Goal: Information Seeking & Learning: Compare options

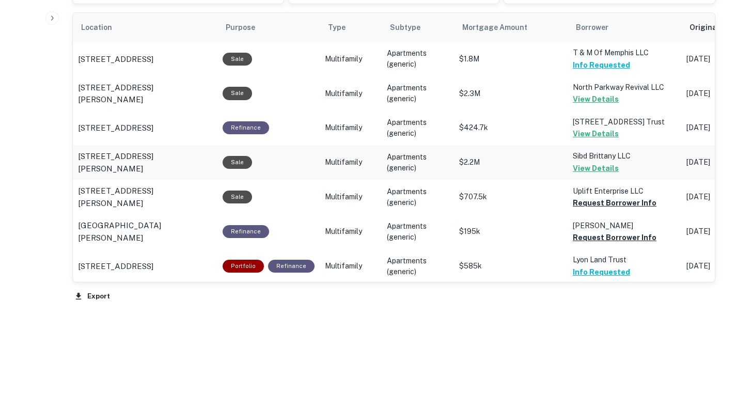
scroll to position [640, 0]
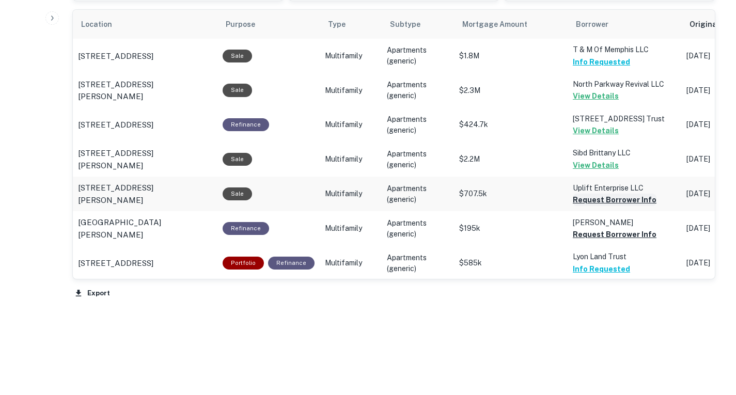
click at [609, 202] on button "Request Borrower Info" at bounding box center [615, 200] width 84 height 12
click at [605, 232] on button "Request Borrower Info" at bounding box center [615, 234] width 84 height 12
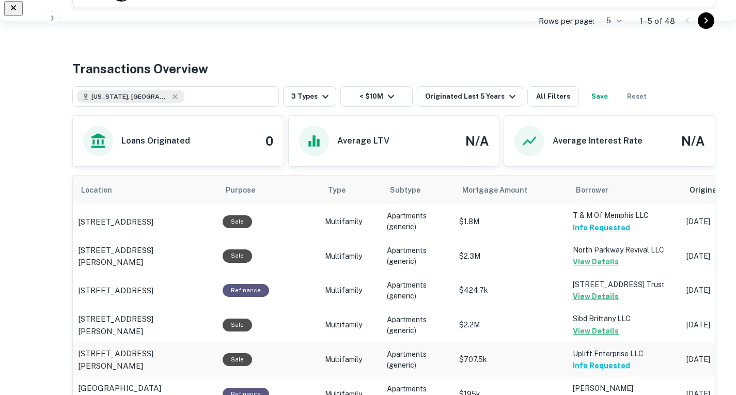
scroll to position [475, 0]
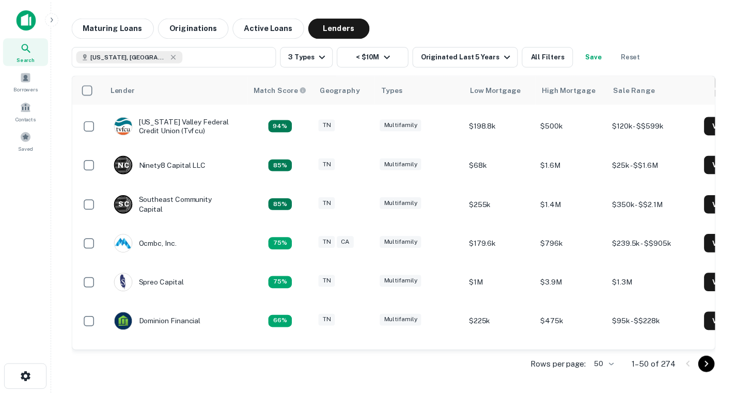
scroll to position [430, 0]
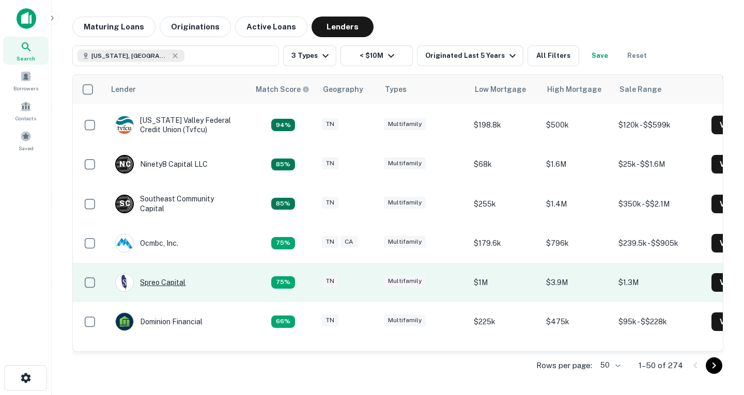
click at [172, 284] on div "Spreo Capital" at bounding box center [150, 282] width 70 height 19
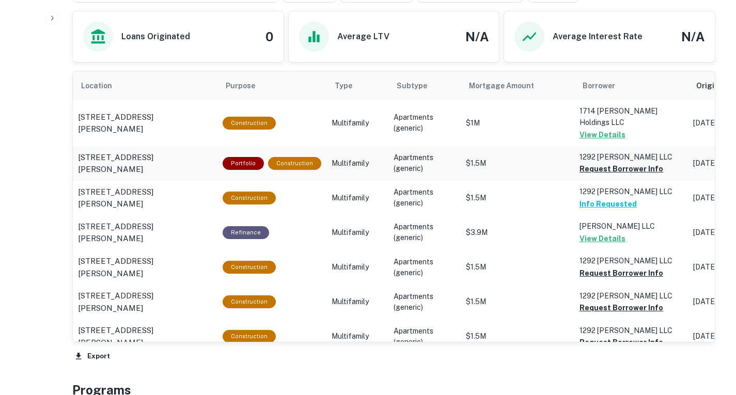
scroll to position [569, 0]
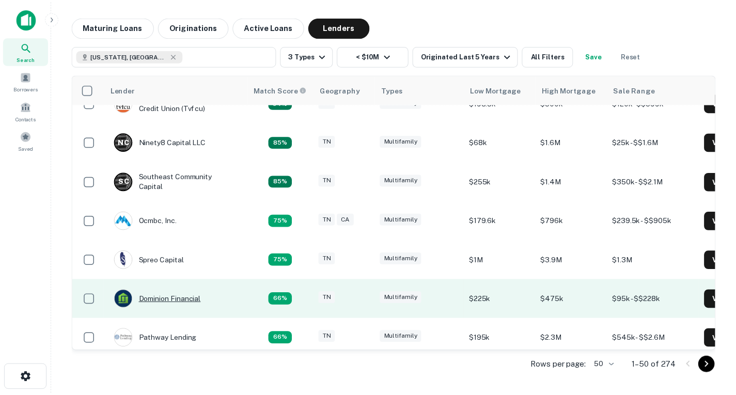
scroll to position [453, 0]
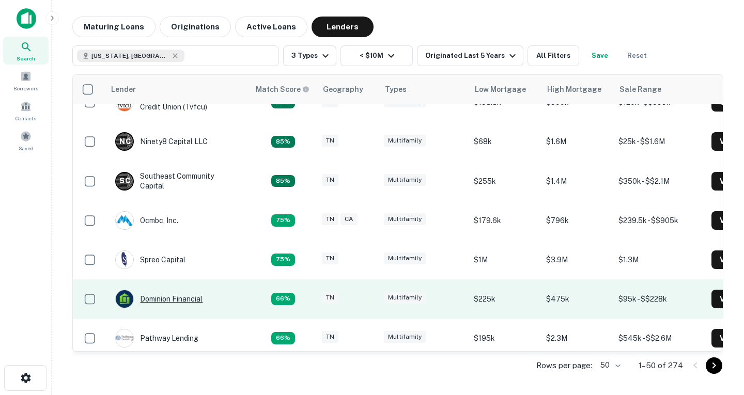
click at [185, 300] on div "Dominion Financial" at bounding box center [158, 299] width 87 height 19
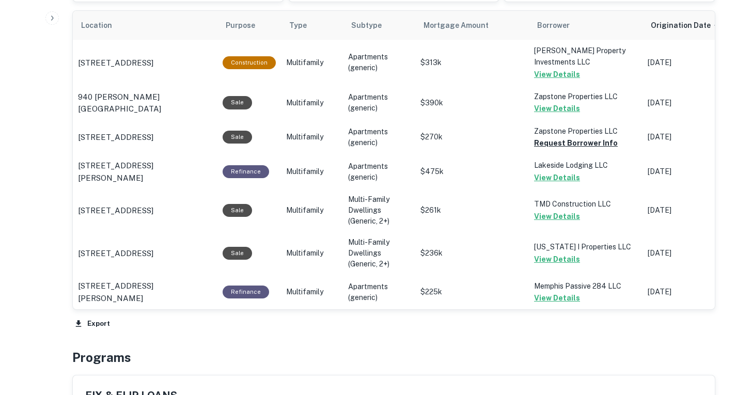
scroll to position [618, 0]
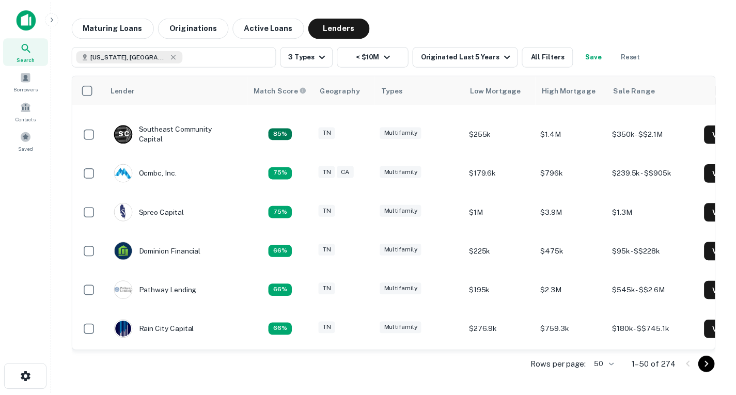
scroll to position [502, 0]
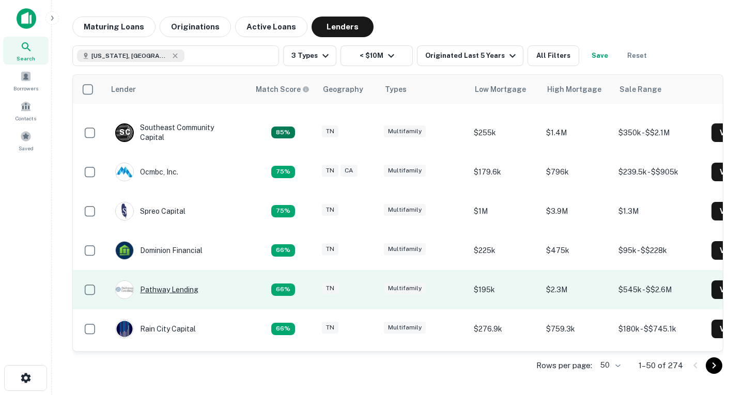
click at [186, 288] on div "Pathway Lending" at bounding box center [156, 289] width 83 height 19
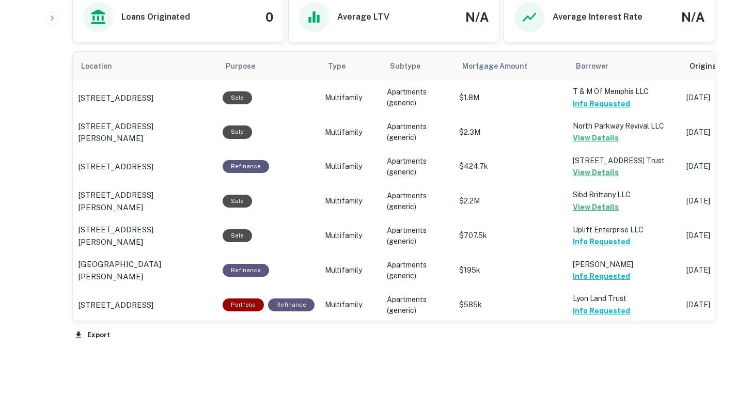
scroll to position [645, 0]
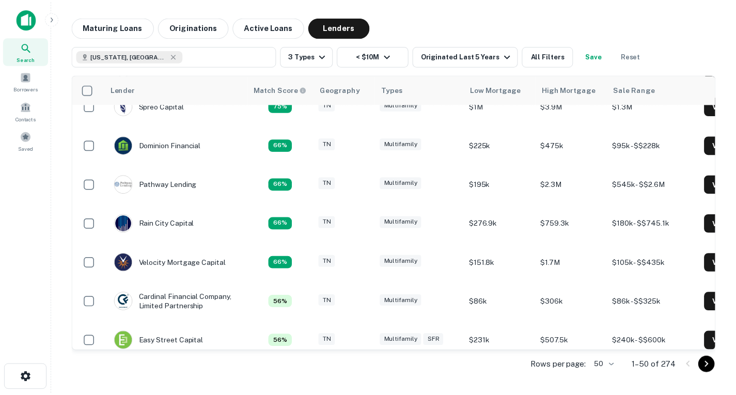
scroll to position [602, 0]
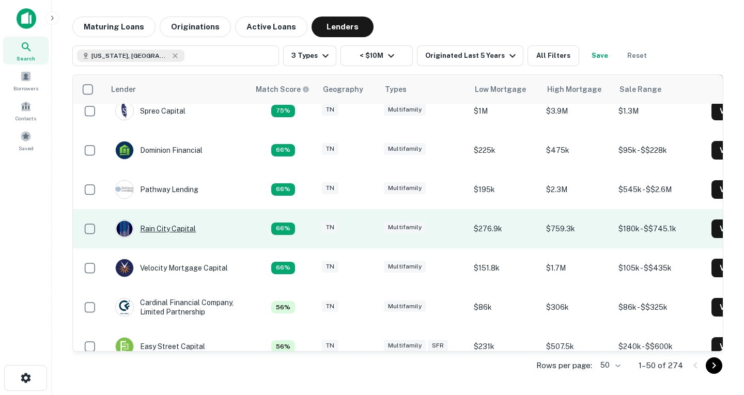
click at [175, 230] on div "Rain City Capital" at bounding box center [155, 229] width 81 height 19
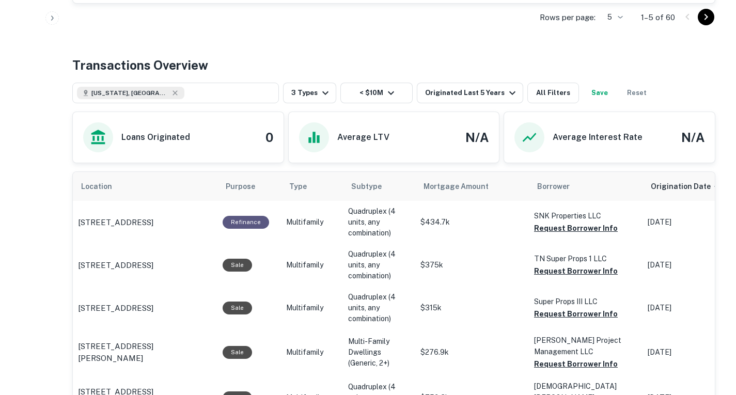
scroll to position [478, 0]
click at [565, 228] on button "Request Borrower Info" at bounding box center [576, 228] width 84 height 12
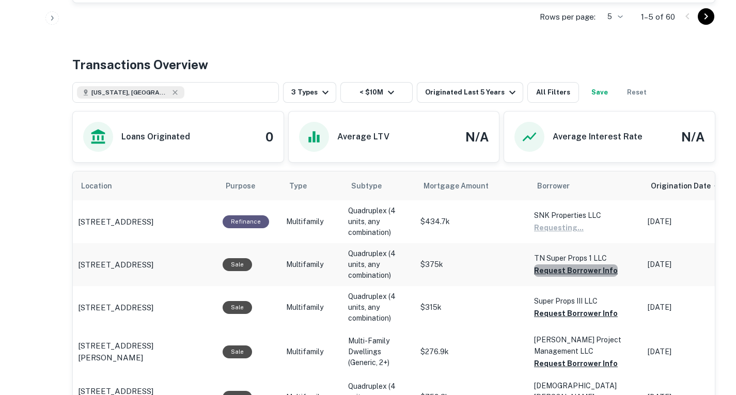
click at [577, 269] on button "Request Borrower Info" at bounding box center [576, 270] width 84 height 12
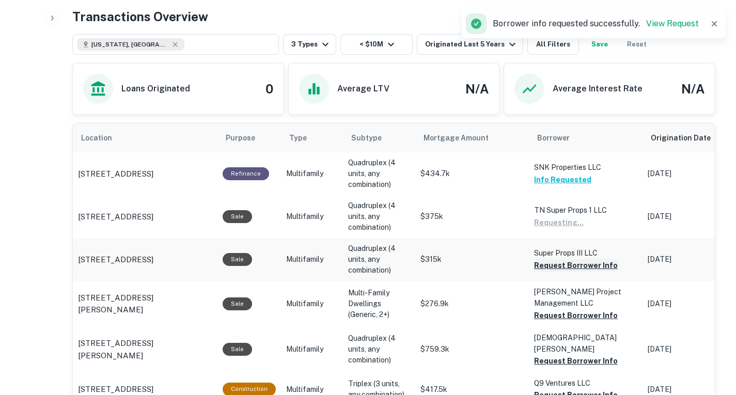
click at [577, 268] on button "Request Borrower Info" at bounding box center [576, 265] width 84 height 12
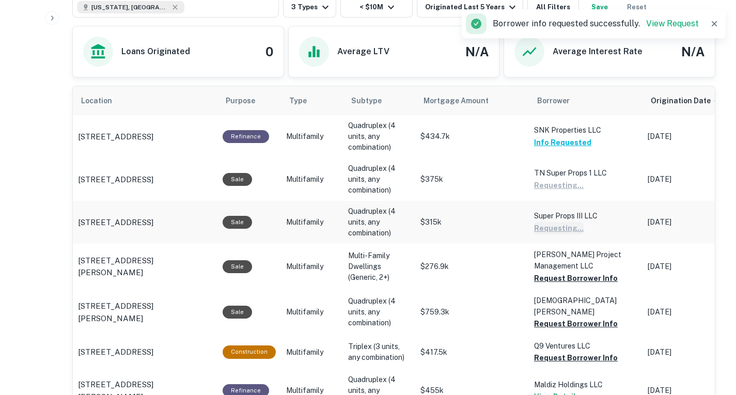
scroll to position [564, 0]
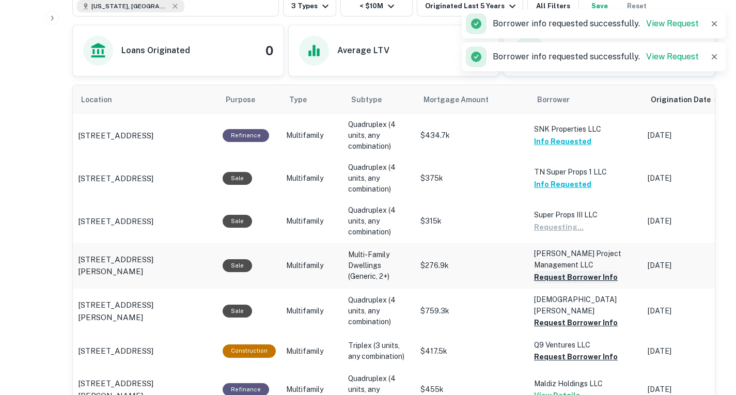
click at [578, 278] on button "Request Borrower Info" at bounding box center [576, 277] width 84 height 12
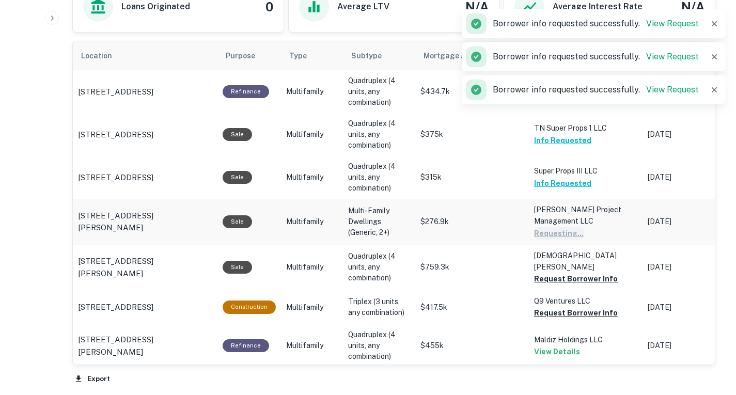
scroll to position [610, 0]
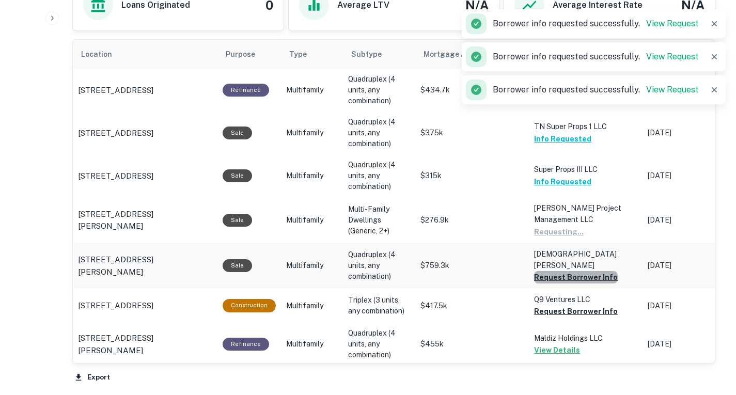
click at [575, 271] on button "Request Borrower Info" at bounding box center [576, 277] width 84 height 12
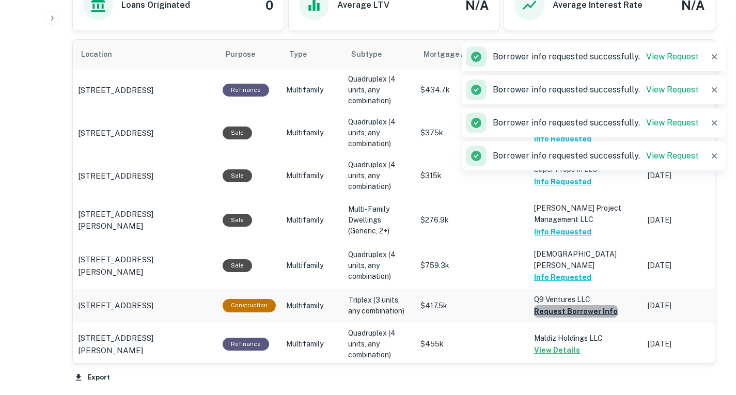
click at [583, 309] on button "Request Borrower Info" at bounding box center [576, 311] width 84 height 12
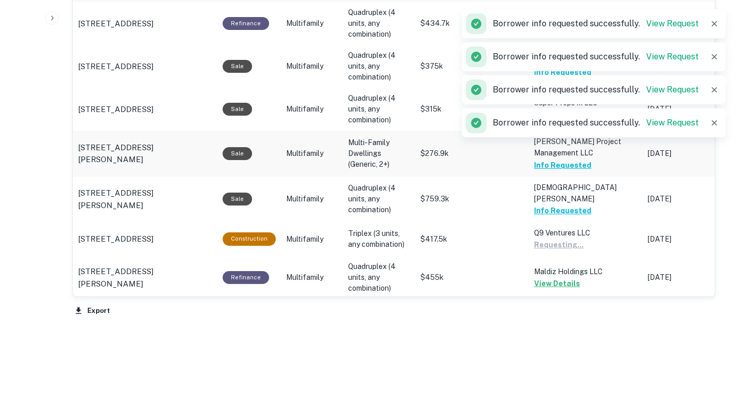
scroll to position [676, 0]
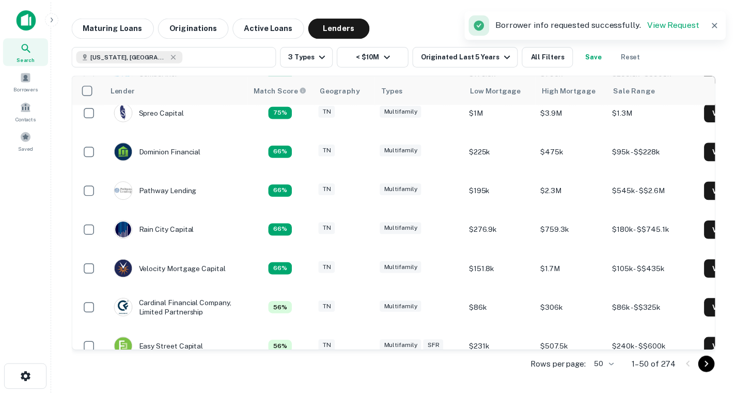
scroll to position [602, 0]
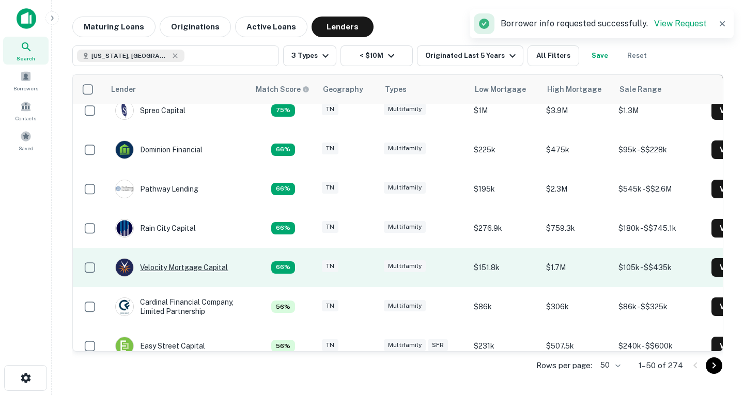
click at [185, 264] on div "Velocity Mortgage Capital" at bounding box center [171, 267] width 113 height 19
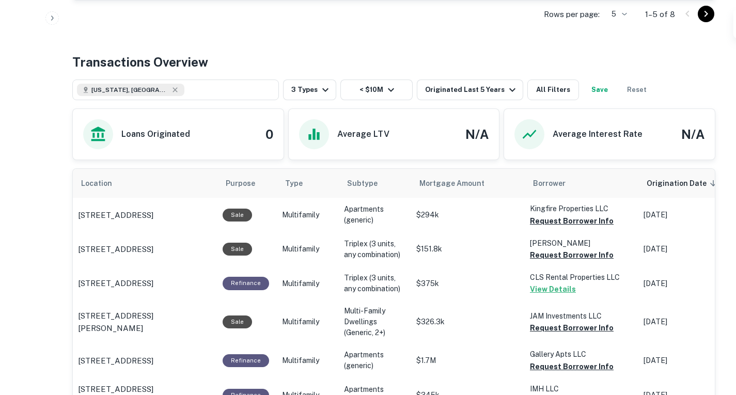
scroll to position [483, 0]
click at [540, 221] on button "Request Borrower Info" at bounding box center [572, 220] width 84 height 12
click at [563, 252] on button "Request Borrower Info" at bounding box center [572, 254] width 84 height 12
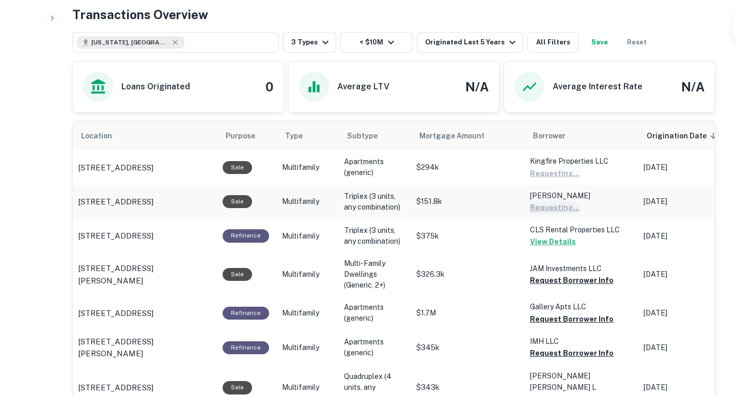
scroll to position [531, 0]
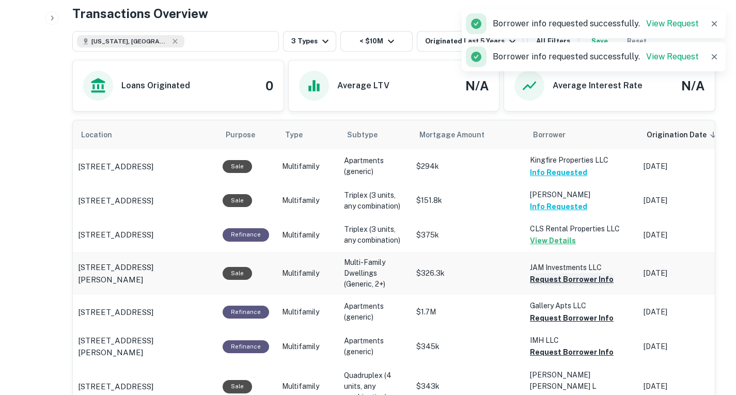
click at [567, 279] on button "Request Borrower Info" at bounding box center [572, 279] width 84 height 12
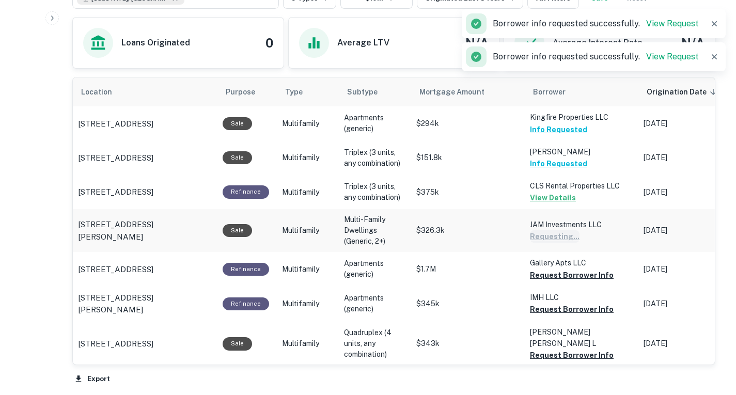
scroll to position [574, 0]
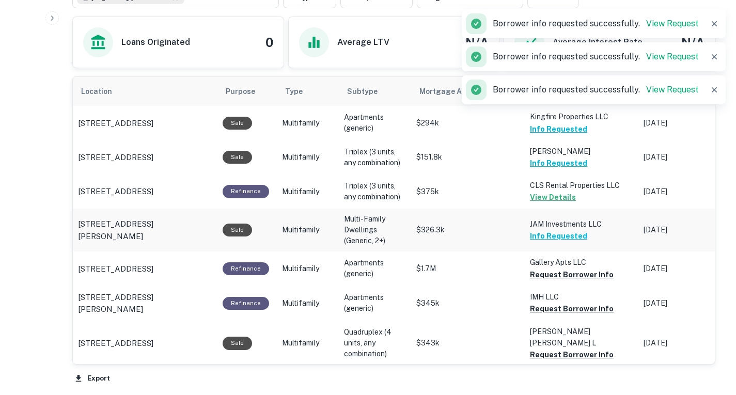
click at [567, 279] on button "Request Borrower Info" at bounding box center [572, 275] width 84 height 12
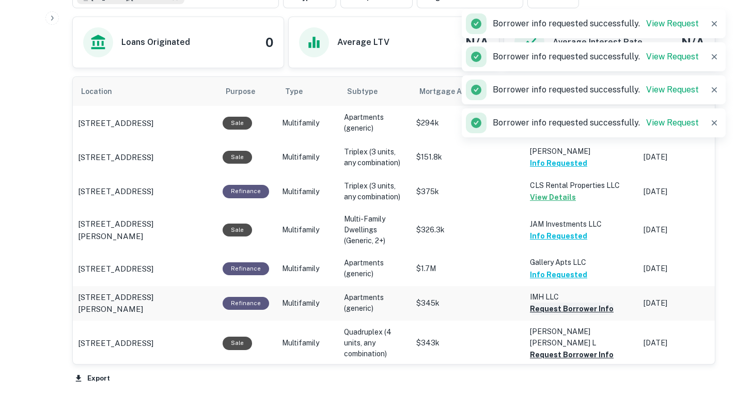
click at [579, 314] on button "Request Borrower Info" at bounding box center [572, 309] width 84 height 12
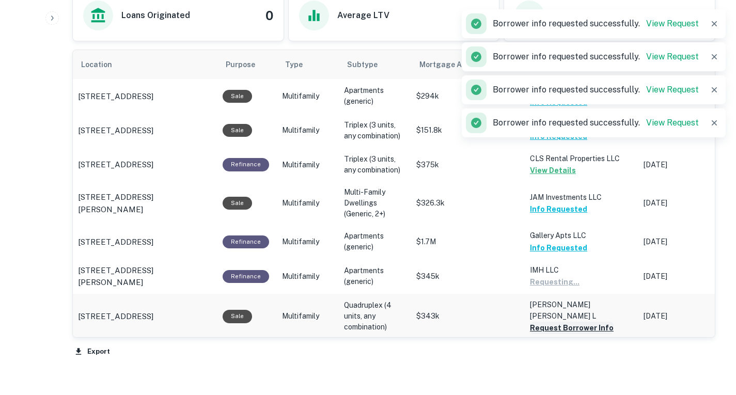
click at [576, 322] on button "Request Borrower Info" at bounding box center [572, 328] width 84 height 12
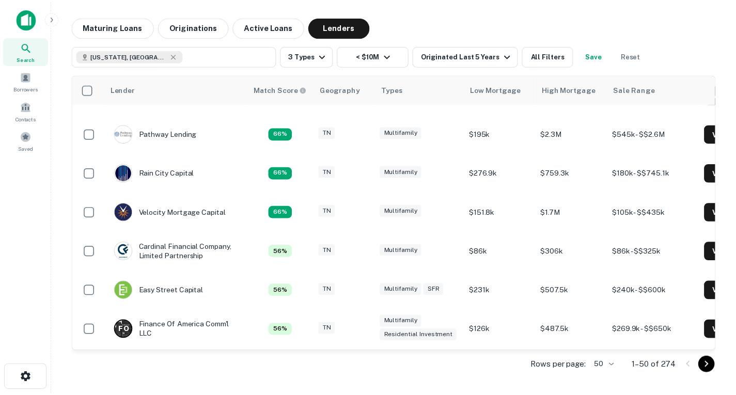
scroll to position [661, 0]
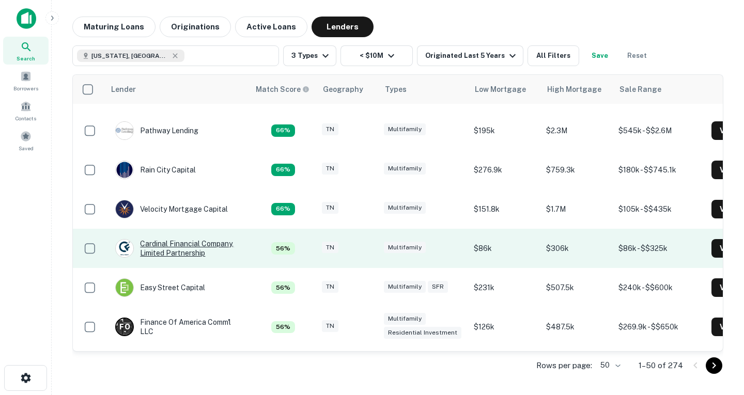
click at [180, 244] on div "Cardinal Financial Company, Limited Partnership" at bounding box center [177, 248] width 124 height 19
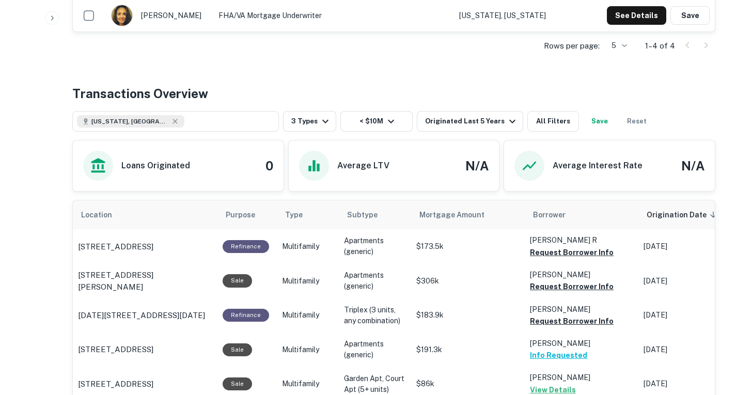
scroll to position [417, 0]
click at [581, 250] on button "Request Borrower Info" at bounding box center [572, 252] width 84 height 12
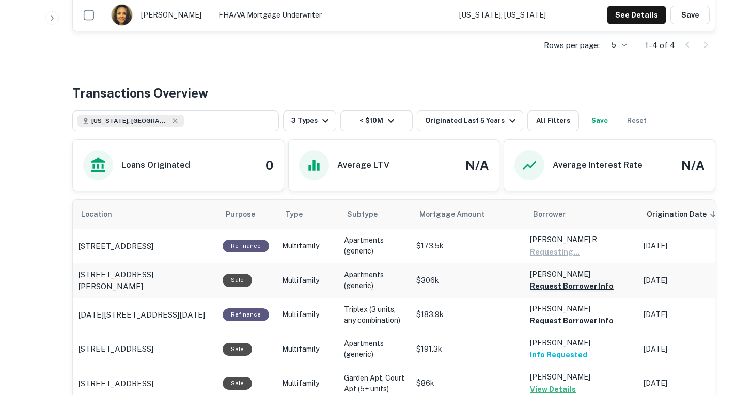
click at [585, 284] on button "Request Borrower Info" at bounding box center [572, 286] width 84 height 12
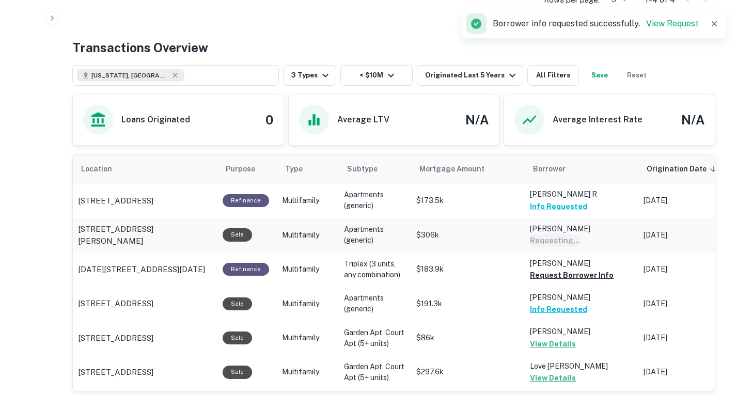
scroll to position [464, 0]
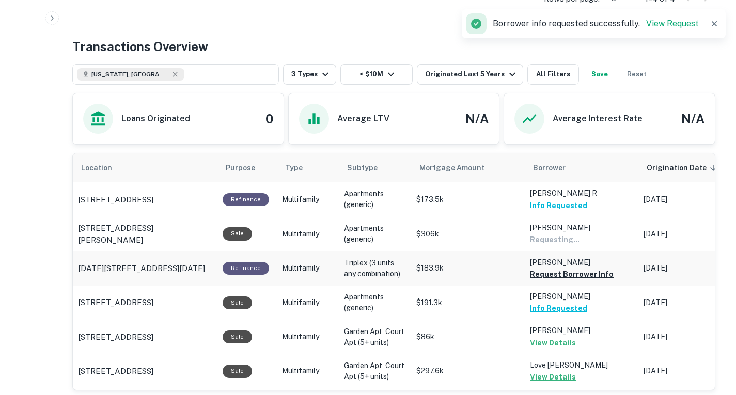
click at [572, 265] on p "Meranda Matthew D" at bounding box center [581, 262] width 103 height 11
click at [582, 282] on td "Meranda Matthew D Request Borrower Info" at bounding box center [582, 269] width 114 height 34
click at [576, 271] on button "Request Borrower Info" at bounding box center [572, 274] width 84 height 12
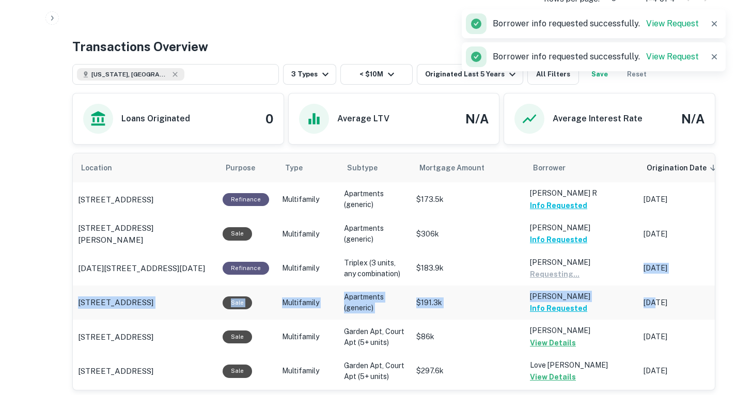
drag, startPoint x: 576, startPoint y: 271, endPoint x: 623, endPoint y: 319, distance: 67.2
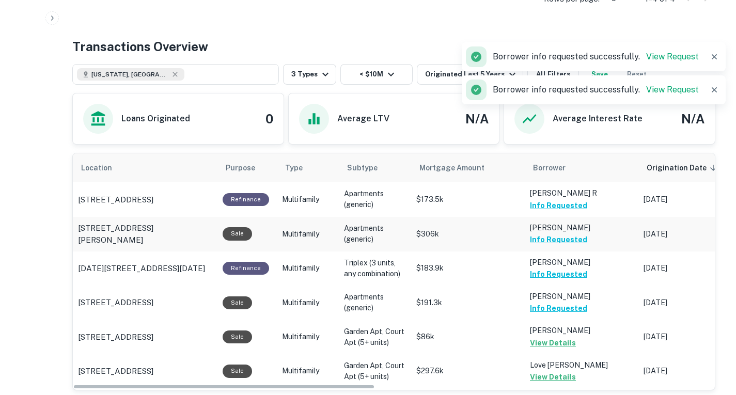
scroll to position [580, 0]
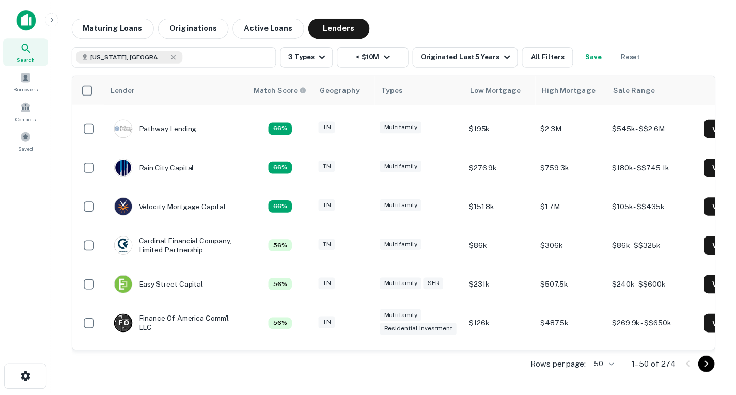
scroll to position [664, 0]
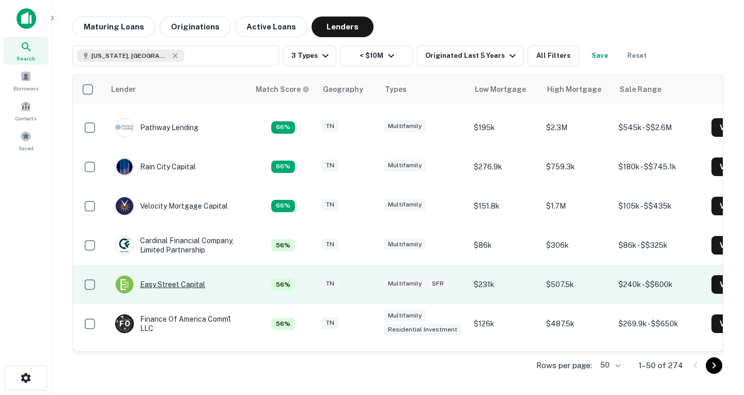
click at [194, 289] on div "Easy Street Capital" at bounding box center [160, 284] width 90 height 19
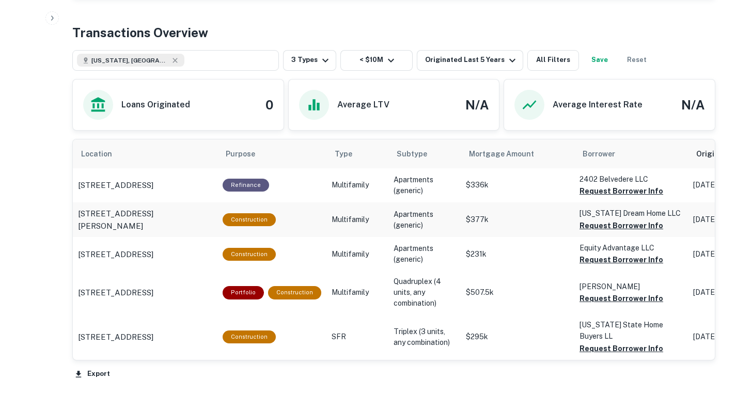
scroll to position [496, 0]
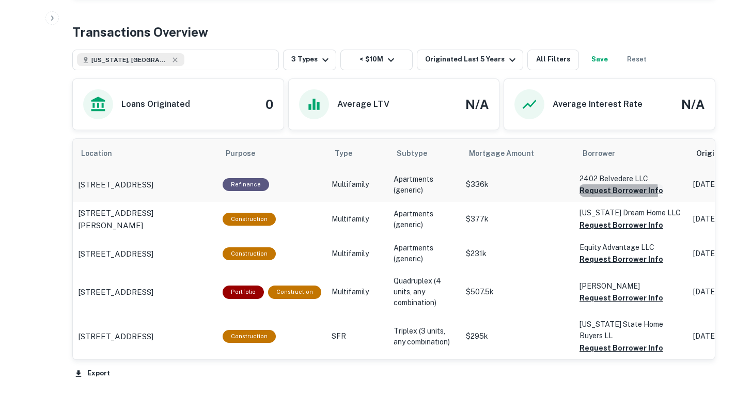
click at [585, 193] on button "Request Borrower Info" at bounding box center [622, 190] width 84 height 12
click at [593, 225] on button "Request Borrower Info" at bounding box center [622, 225] width 84 height 12
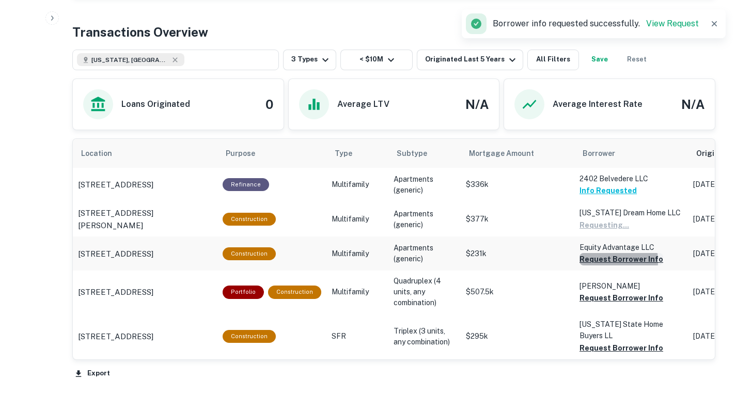
click at [601, 261] on button "Request Borrower Info" at bounding box center [622, 259] width 84 height 12
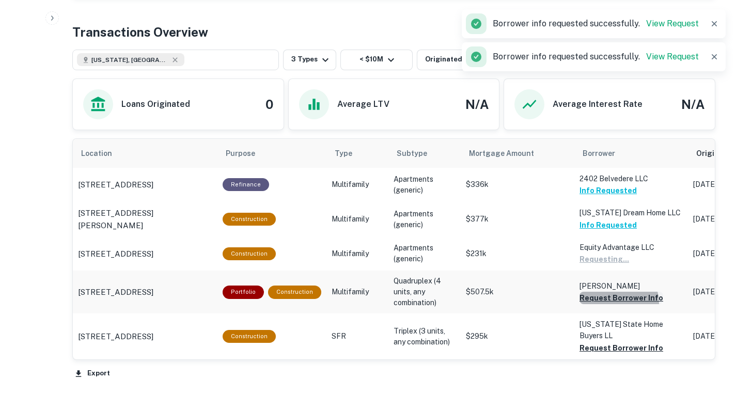
click at [605, 304] on button "Request Borrower Info" at bounding box center [622, 298] width 84 height 12
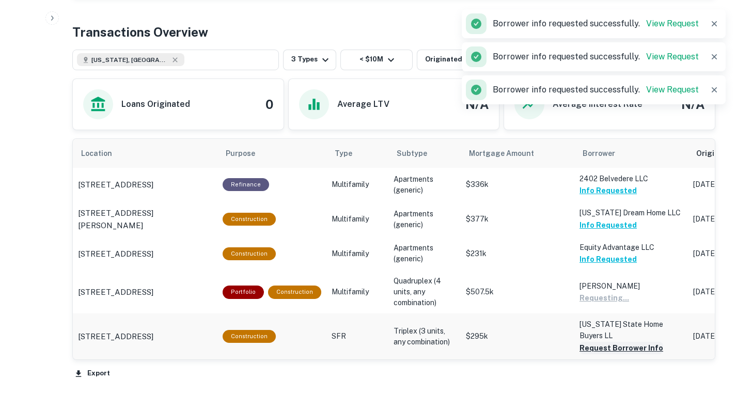
click at [612, 346] on button "Request Borrower Info" at bounding box center [622, 348] width 84 height 12
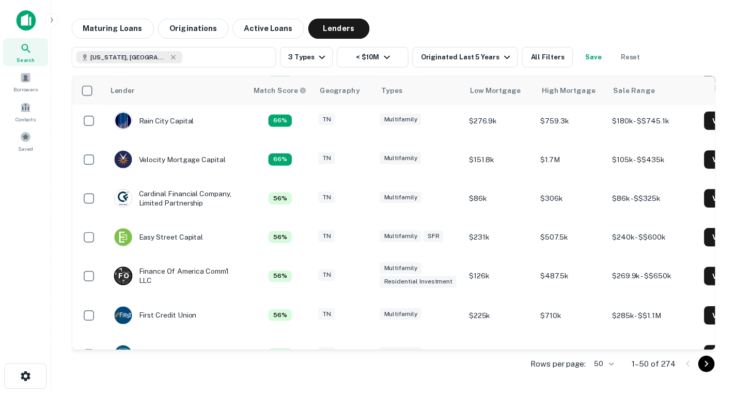
scroll to position [707, 0]
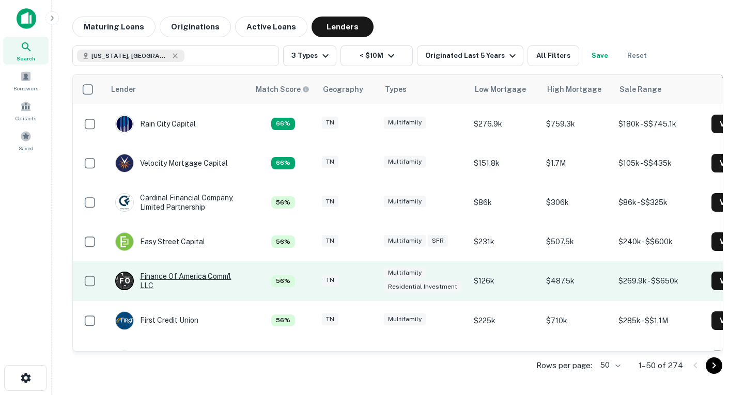
click at [167, 282] on div "F O Finance Of America Comm'l LLC" at bounding box center [177, 281] width 124 height 19
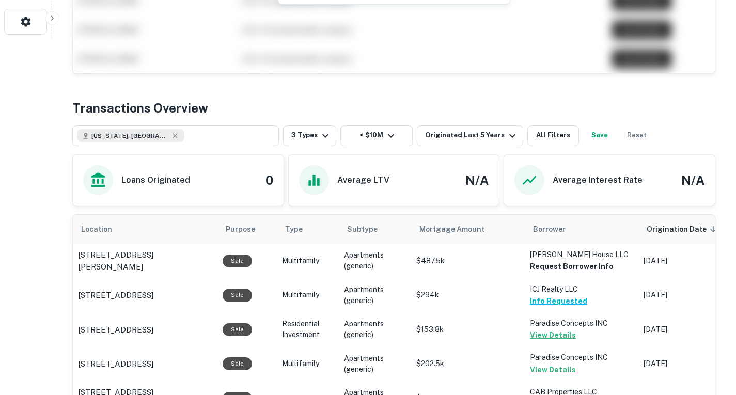
scroll to position [361, 0]
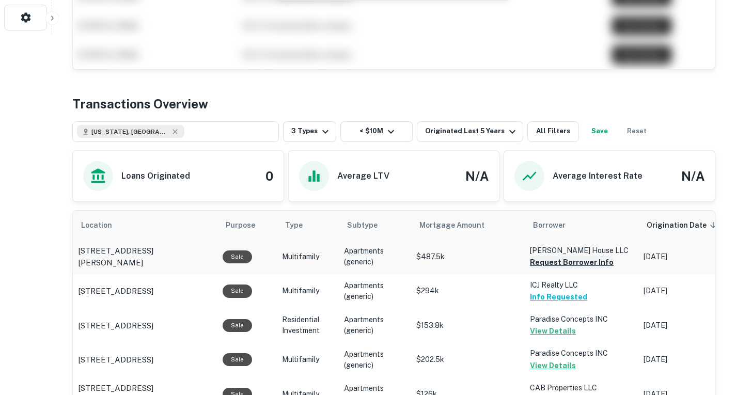
click at [547, 261] on button "Request Borrower Info" at bounding box center [572, 262] width 84 height 12
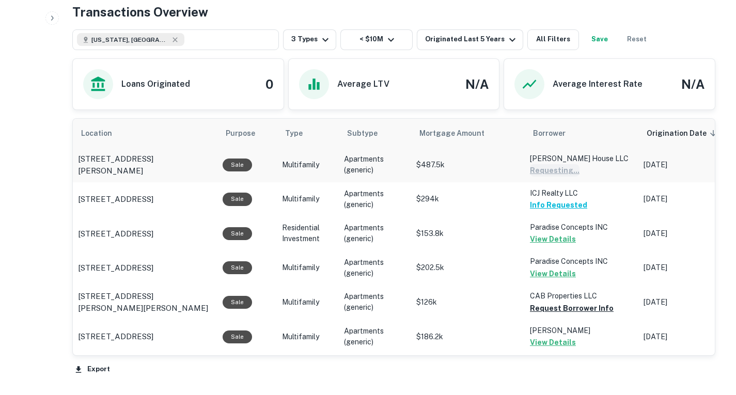
scroll to position [453, 0]
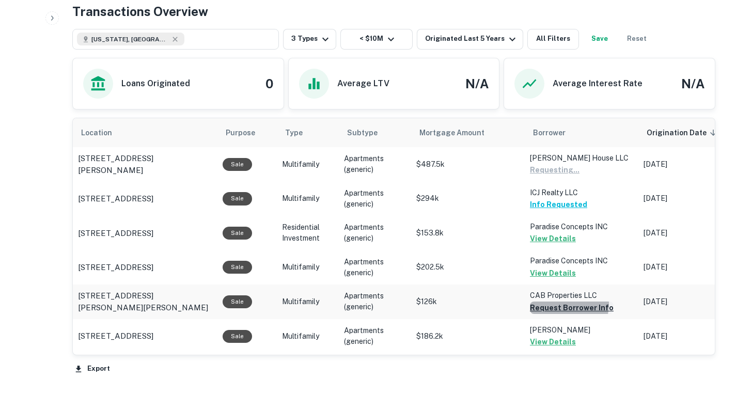
click at [558, 305] on button "Request Borrower Info" at bounding box center [572, 308] width 84 height 12
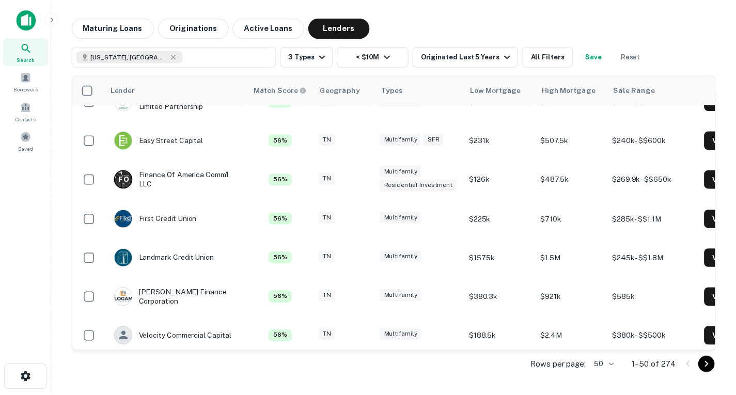
scroll to position [805, 0]
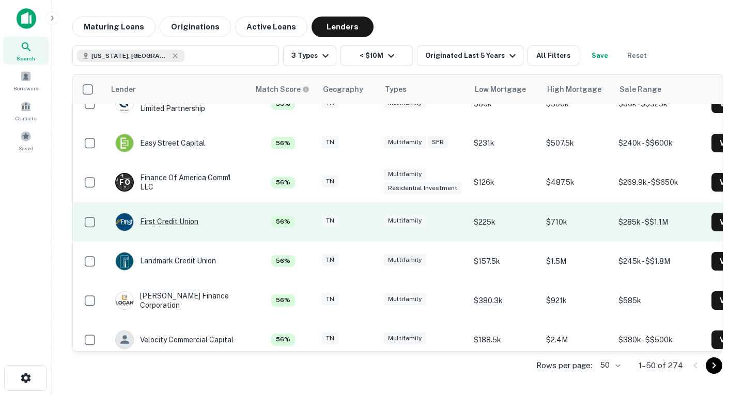
click at [159, 222] on div "First Credit Union" at bounding box center [156, 222] width 83 height 19
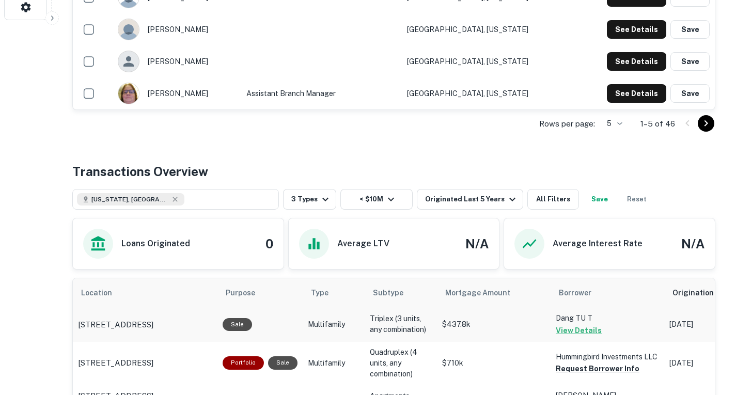
click at [501, 307] on td "$437.8k" at bounding box center [494, 324] width 114 height 34
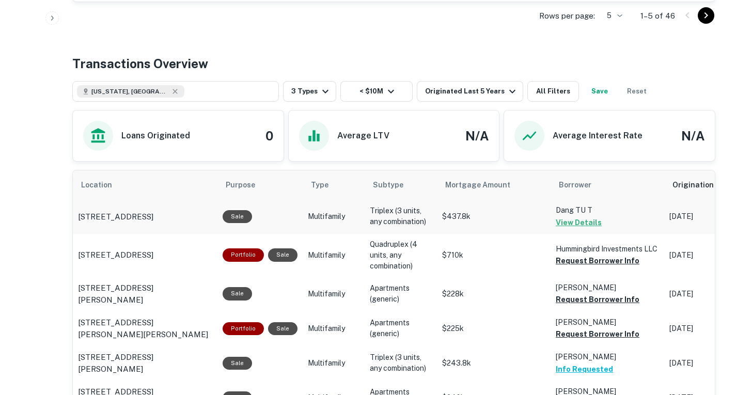
scroll to position [479, 0]
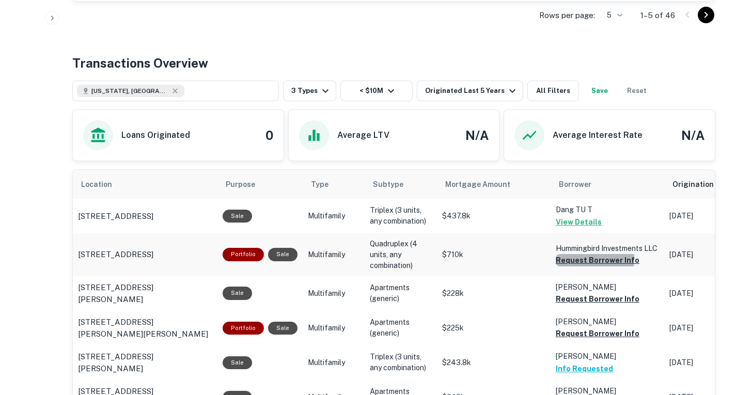
click at [576, 266] on button "Request Borrower Info" at bounding box center [598, 260] width 84 height 12
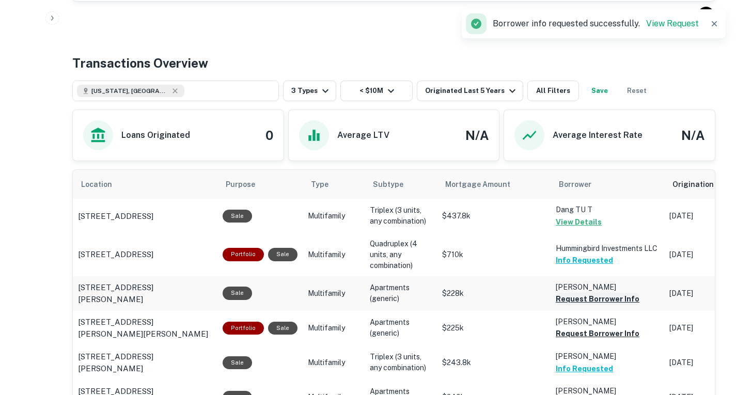
click at [585, 302] on button "Request Borrower Info" at bounding box center [598, 299] width 84 height 12
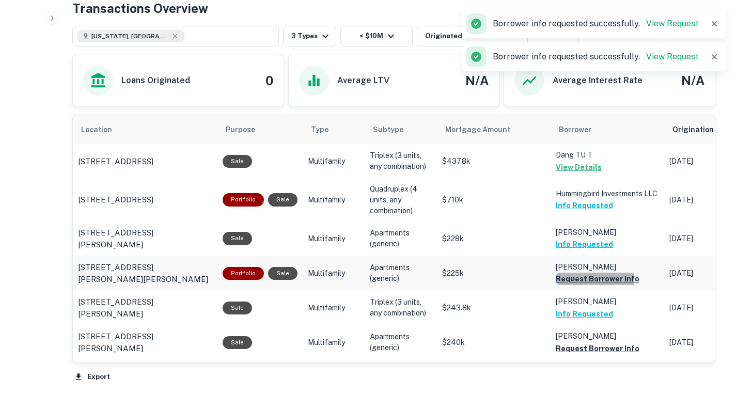
click at [585, 283] on button "Request Borrower Info" at bounding box center [598, 279] width 84 height 12
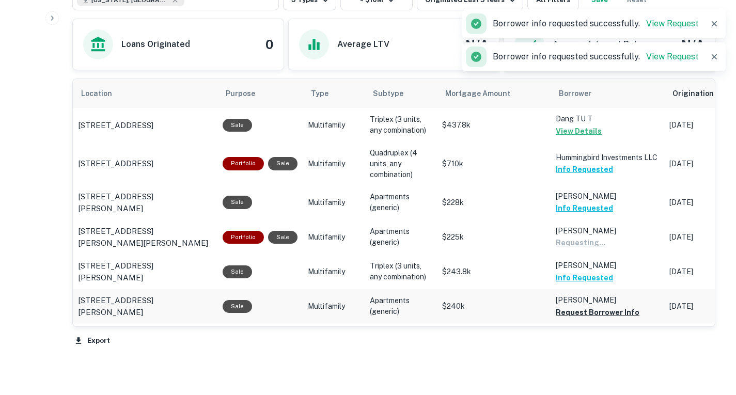
scroll to position [571, 0]
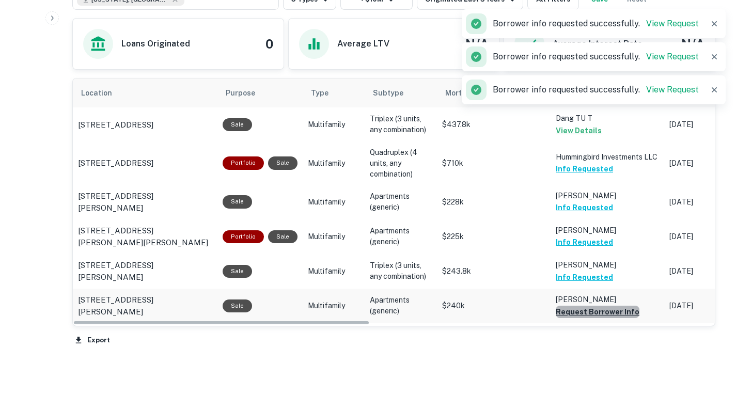
click at [599, 312] on button "Request Borrower Info" at bounding box center [598, 312] width 84 height 12
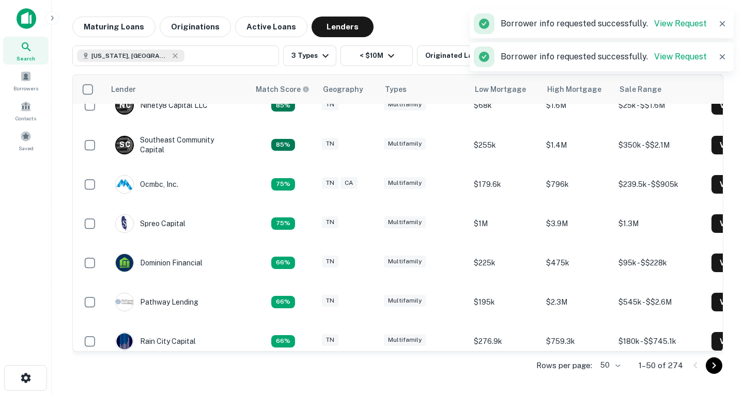
scroll to position [490, 0]
click at [232, 245] on td "Dominion Financial" at bounding box center [177, 262] width 145 height 39
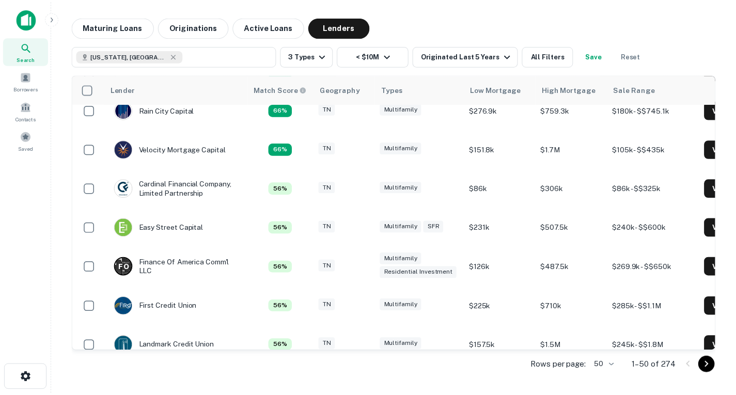
scroll to position [768, 0]
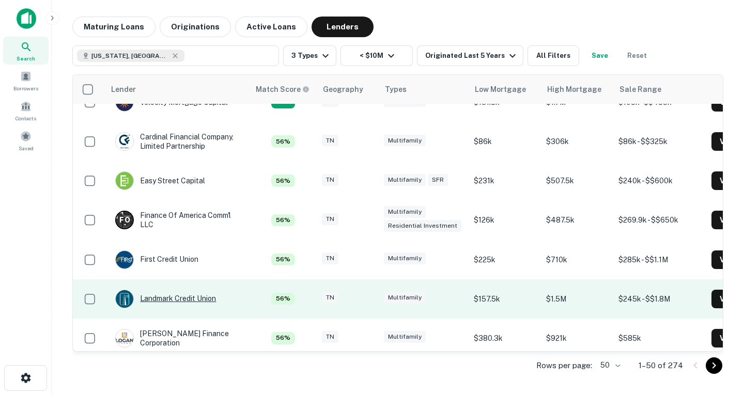
click at [199, 301] on div "Landmark Credit Union" at bounding box center [165, 299] width 101 height 19
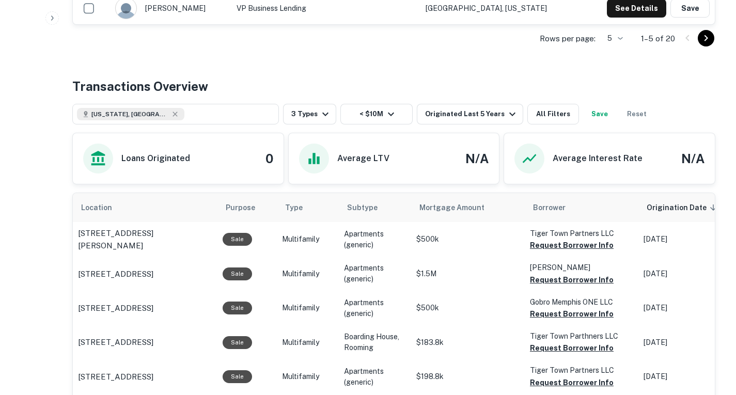
scroll to position [457, 0]
click at [551, 247] on button "Request Borrower Info" at bounding box center [572, 245] width 84 height 12
click at [565, 283] on button "Request Borrower Info" at bounding box center [572, 279] width 84 height 12
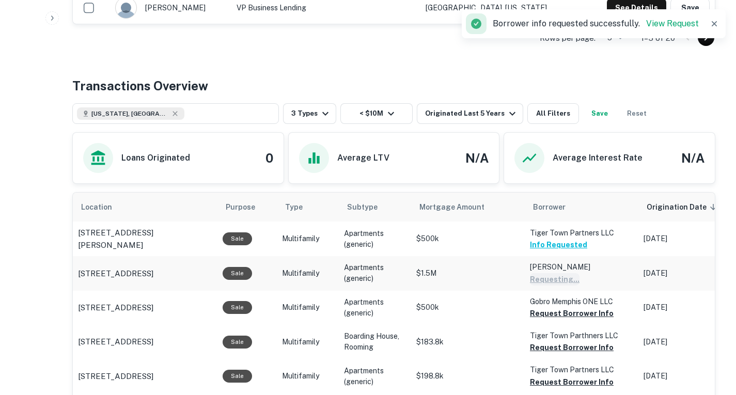
scroll to position [489, 0]
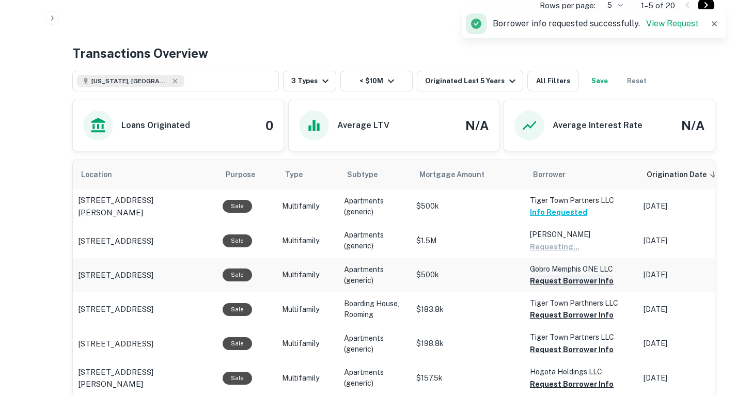
click at [565, 276] on button "Request Borrower Info" at bounding box center [572, 281] width 84 height 12
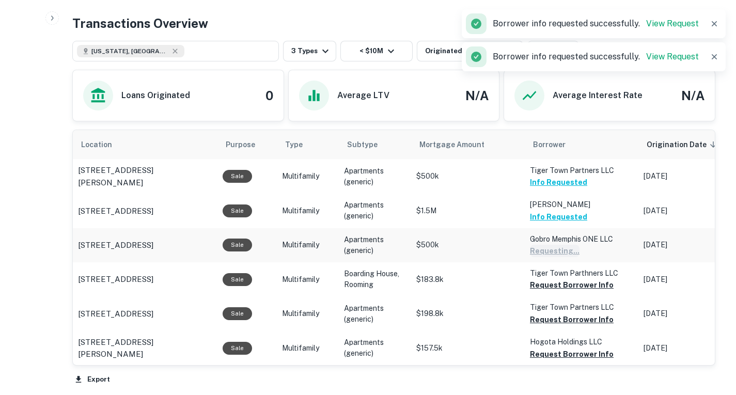
scroll to position [521, 0]
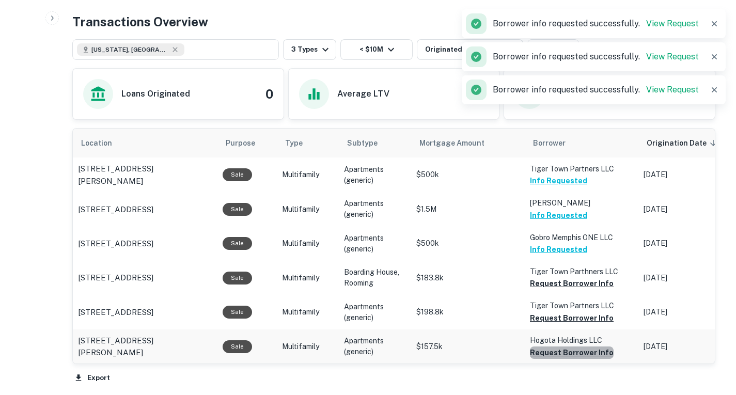
click at [579, 356] on button "Request Borrower Info" at bounding box center [572, 353] width 84 height 12
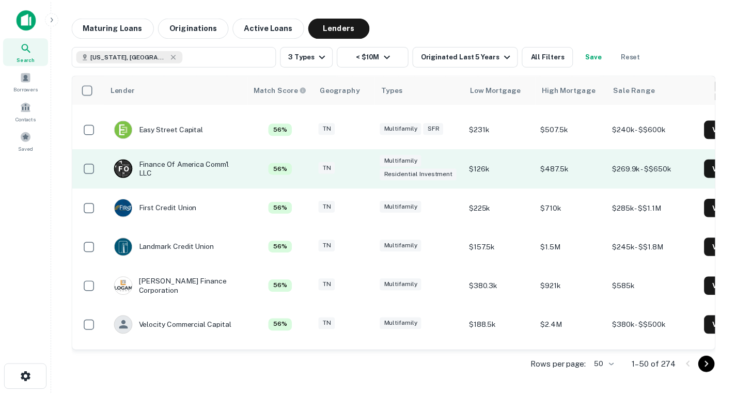
scroll to position [820, 0]
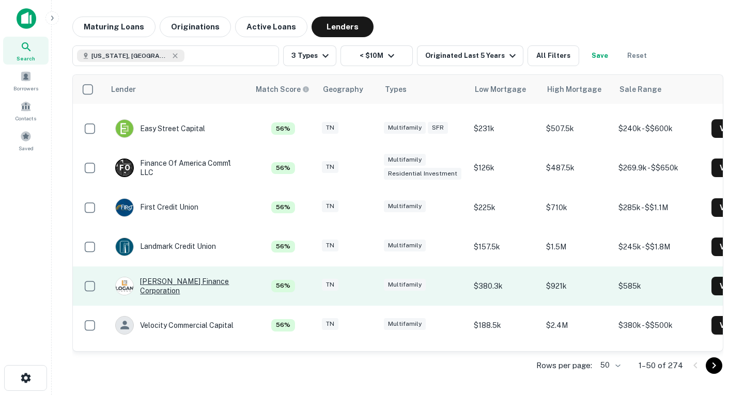
click at [206, 285] on div "Logan Finance Corporation" at bounding box center [177, 286] width 124 height 19
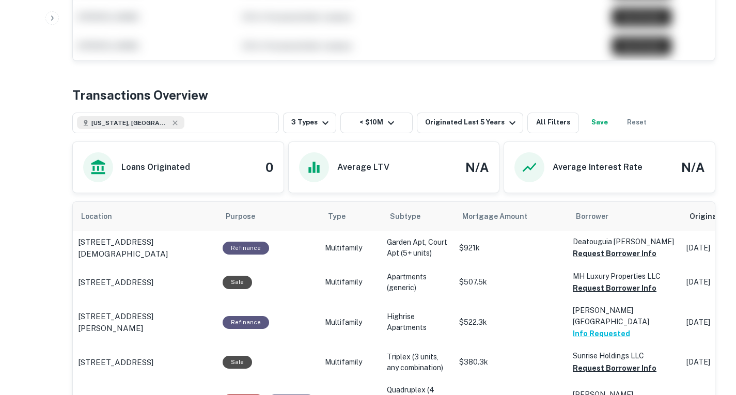
scroll to position [434, 0]
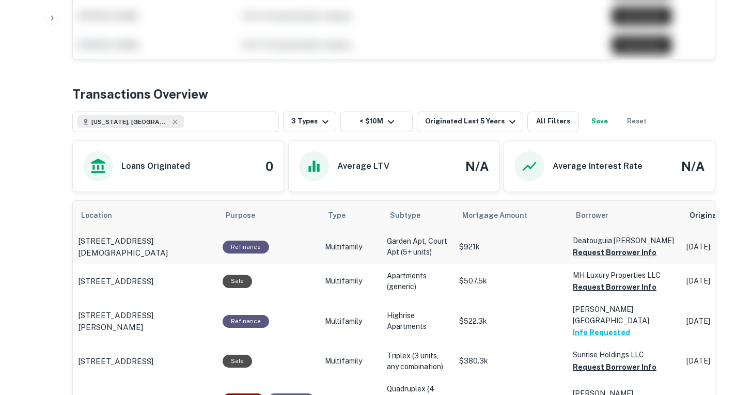
click at [610, 255] on button "Request Borrower Info" at bounding box center [615, 252] width 84 height 12
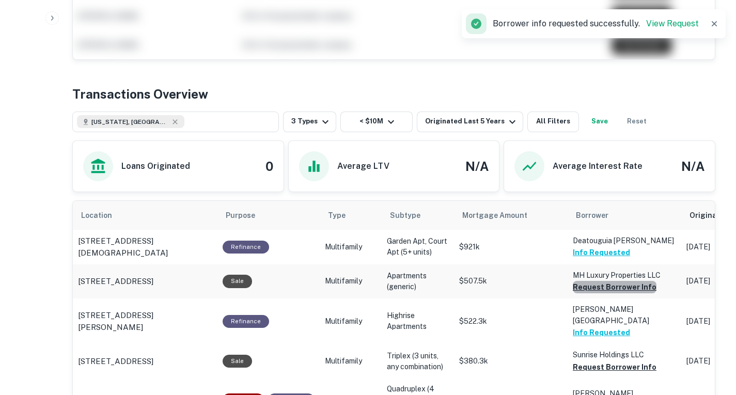
click at [626, 291] on button "Request Borrower Info" at bounding box center [615, 287] width 84 height 12
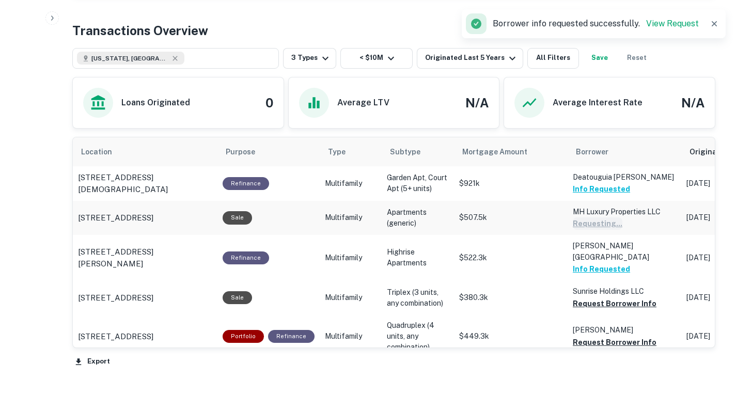
scroll to position [498, 0]
click at [626, 297] on button "Request Borrower Info" at bounding box center [615, 303] width 84 height 12
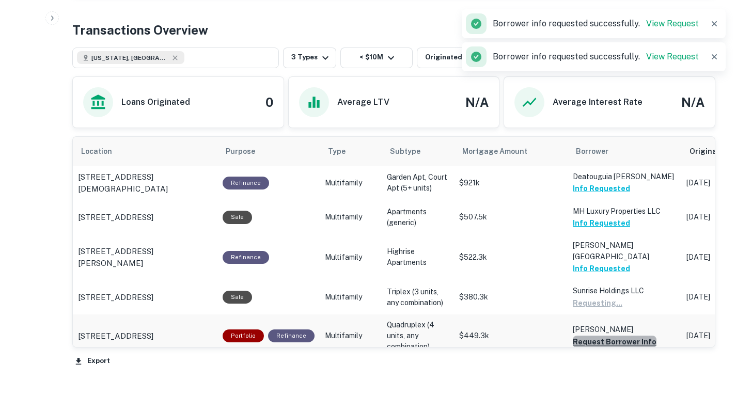
click at [632, 336] on button "Request Borrower Info" at bounding box center [615, 342] width 84 height 12
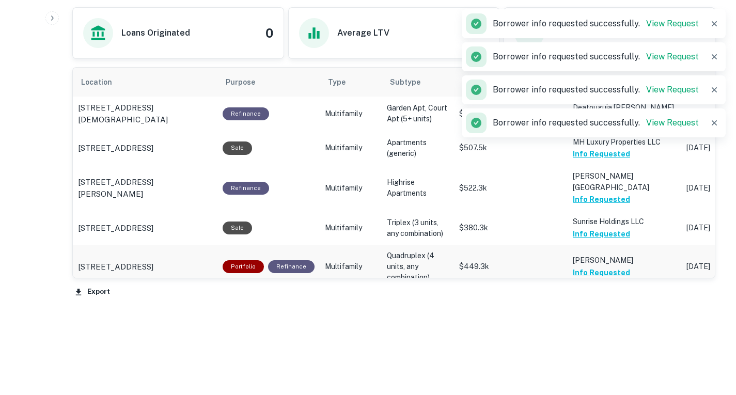
scroll to position [568, 0]
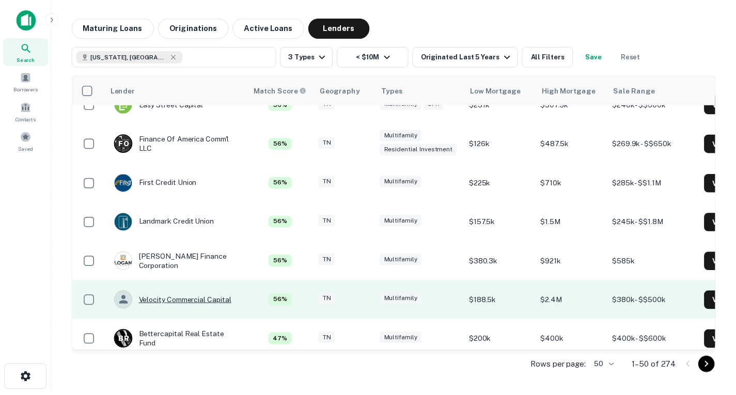
scroll to position [845, 0]
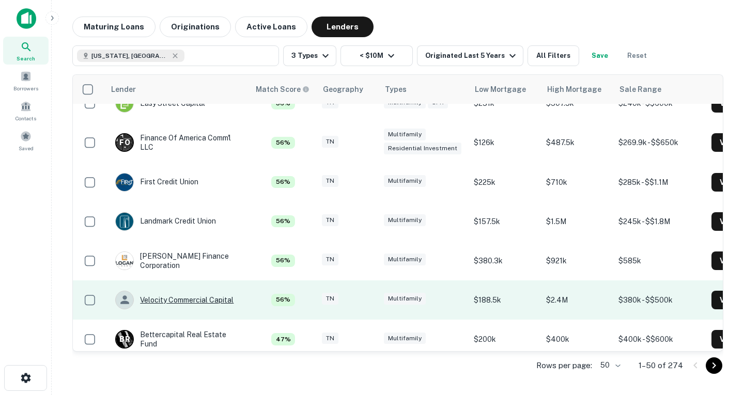
click at [200, 303] on div "Velocity Commercial Capital" at bounding box center [174, 300] width 118 height 19
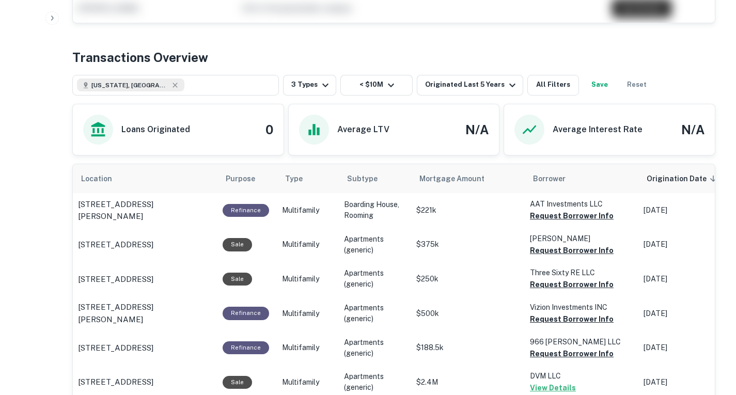
scroll to position [408, 0]
click at [551, 210] on button "Request Borrower Info" at bounding box center [572, 215] width 84 height 12
click at [563, 244] on button "Request Borrower Info" at bounding box center [572, 250] width 84 height 12
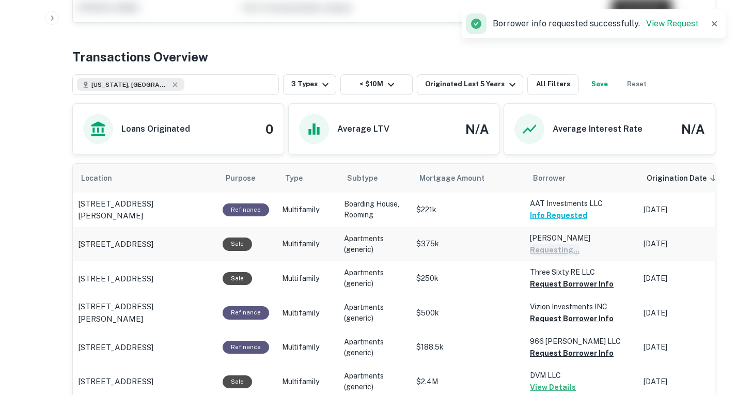
scroll to position [441, 0]
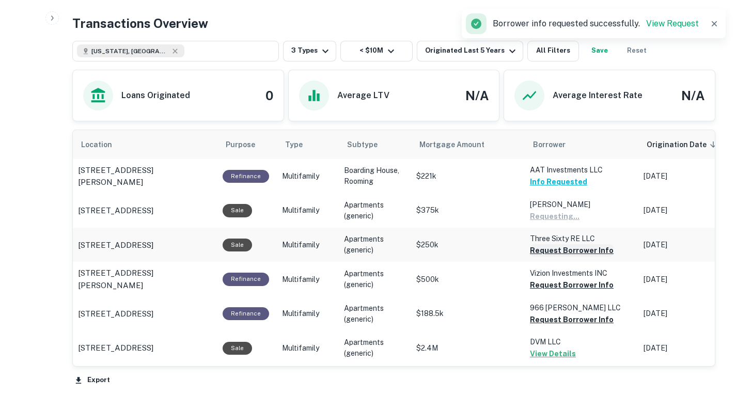
click at [560, 249] on button "Request Borrower Info" at bounding box center [572, 250] width 84 height 12
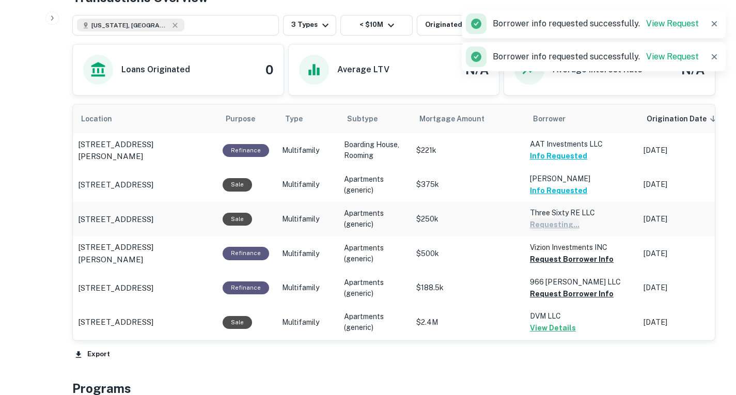
scroll to position [469, 0]
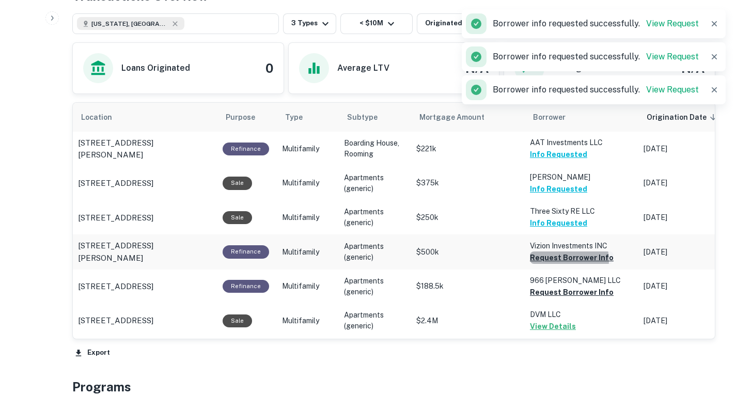
click at [563, 260] on button "Request Borrower Info" at bounding box center [572, 258] width 84 height 12
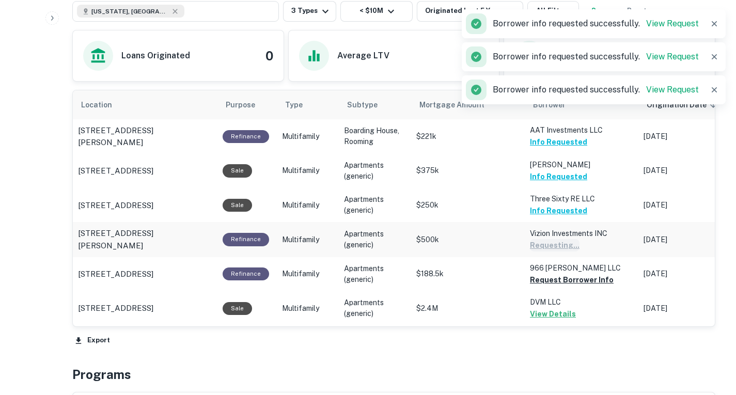
scroll to position [480, 0]
click at [566, 278] on button "Request Borrower Info" at bounding box center [572, 280] width 84 height 12
